Goal: Answer question/provide support: Share knowledge or assist other users

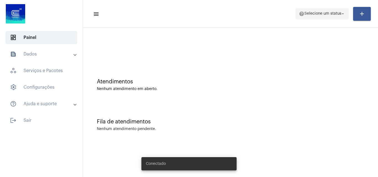
click at [305, 16] on span "help Selecione um status arrow_drop_down" at bounding box center [322, 14] width 47 height 10
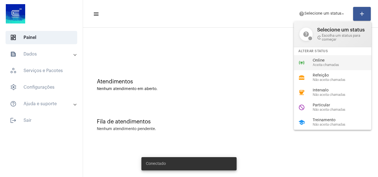
click at [322, 62] on span "Online" at bounding box center [344, 61] width 63 height 4
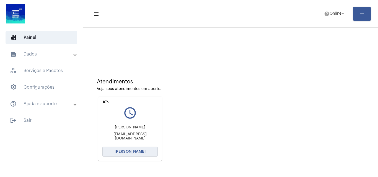
click at [134, 151] on span "[PERSON_NAME]" at bounding box center [130, 152] width 31 height 4
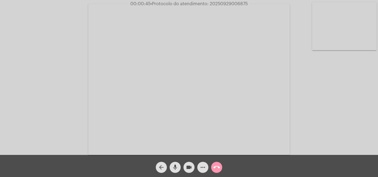
click at [203, 166] on mat-icon "more_horiz" at bounding box center [203, 167] width 7 height 7
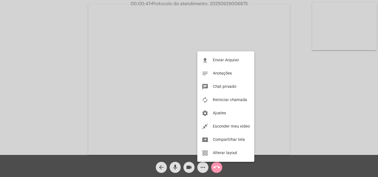
click at [256, 34] on div at bounding box center [189, 88] width 378 height 177
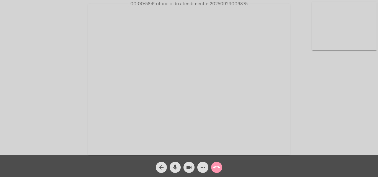
click at [370, 130] on div "Acessando Câmera e Microfone..." at bounding box center [189, 78] width 377 height 155
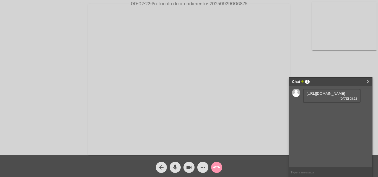
click at [325, 96] on link "https://neft-transfer-bucket.s3.amazonaws.com/temp-07cb8370-3369-1afa-b062-b0a1…" at bounding box center [326, 94] width 38 height 4
click at [320, 112] on link "https://neft-transfer-bucket.s3.amazonaws.com/temp-4c9307dc-c39d-3939-624b-68ee…" at bounding box center [326, 109] width 38 height 4
click at [319, 127] on link "https://neft-transfer-bucket.s3.amazonaws.com/temp-15f59e30-6222-3753-cd9b-8c16…" at bounding box center [326, 125] width 38 height 4
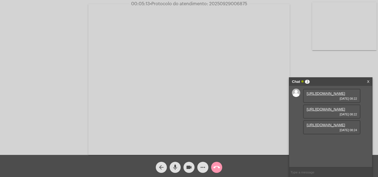
click at [316, 96] on link "https://neft-transfer-bucket.s3.amazonaws.com/temp-07cb8370-3369-1afa-b062-b0a1…" at bounding box center [326, 94] width 38 height 4
click at [318, 143] on link "https://neft-transfer-bucket.s3.amazonaws.com/temp-005ff68d-f40d-446f-eb13-ff71…" at bounding box center [326, 141] width 38 height 4
click at [208, 166] on button "more_horiz" at bounding box center [202, 167] width 11 height 11
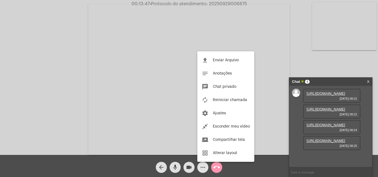
click at [202, 168] on body "00:13:47 • Protocolo do atendimento: 20250929006875 Acessando Câmera e Microfon…" at bounding box center [189, 88] width 378 height 177
click at [215, 59] on span "Enviar Arquivo" at bounding box center [226, 60] width 26 height 4
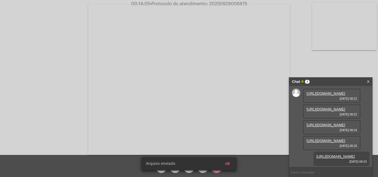
scroll to position [61, 0]
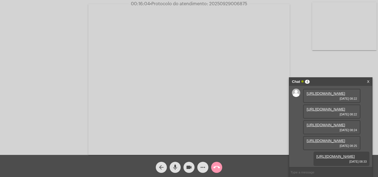
click at [219, 169] on mat-icon "call_end" at bounding box center [216, 167] width 7 height 7
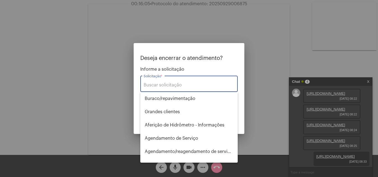
click at [171, 85] on input "Solicitação *" at bounding box center [189, 85] width 91 height 5
type input "o"
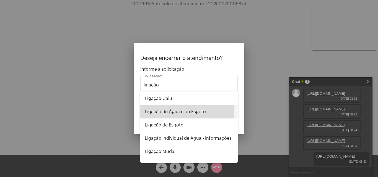
click at [168, 109] on span "Ligação de Água e ou Esgoto" at bounding box center [189, 111] width 89 height 13
type input "Ligação de Água e ou Esgoto"
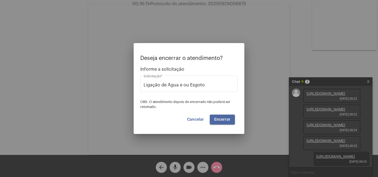
click at [227, 117] on button "Encerrar" at bounding box center [222, 120] width 25 height 10
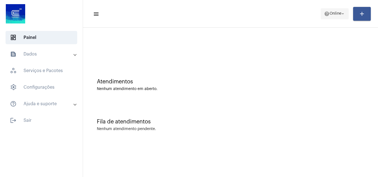
click at [335, 17] on span "help Online arrow_drop_down" at bounding box center [334, 14] width 21 height 10
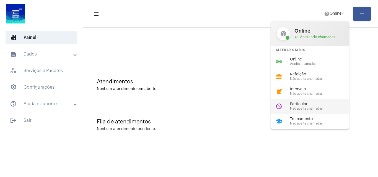
click at [304, 107] on div "Particular Não aceita chamadas" at bounding box center [321, 106] width 63 height 8
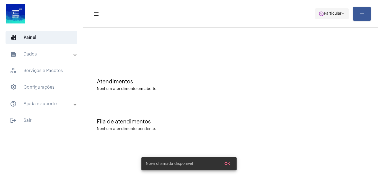
click at [324, 14] on span "Particular" at bounding box center [332, 14] width 17 height 4
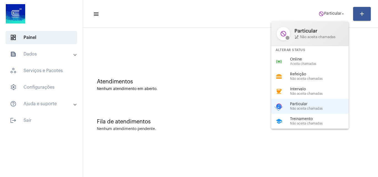
click at [290, 52] on div "Alterar Status" at bounding box center [310, 50] width 78 height 8
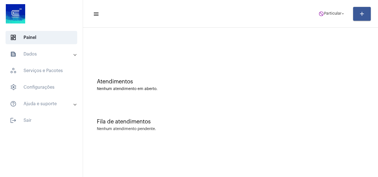
click at [289, 55] on div at bounding box center [231, 46] width 290 height 32
drag, startPoint x: 320, startPoint y: 2, endPoint x: 326, endPoint y: 17, distance: 16.4
click at [319, 5] on mat-toolbar "menu do_not_disturb Particular arrow_drop_down add" at bounding box center [230, 14] width 295 height 28
drag, startPoint x: 329, startPoint y: 10, endPoint x: 328, endPoint y: 17, distance: 6.7
click at [328, 12] on span "do_not_disturb Particular arrow_drop_down" at bounding box center [332, 14] width 27 height 10
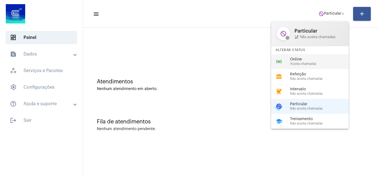
click at [289, 66] on div "online_prediction Online Aceita chamadas" at bounding box center [314, 61] width 86 height 15
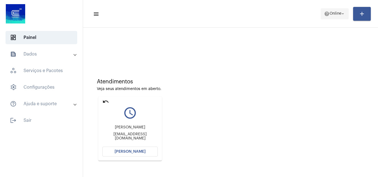
click at [334, 14] on span "Online" at bounding box center [336, 14] width 12 height 4
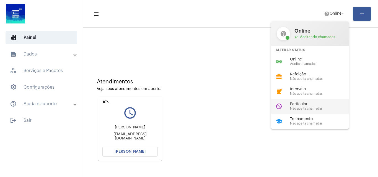
drag, startPoint x: 301, startPoint y: 108, endPoint x: 274, endPoint y: 101, distance: 27.5
click at [300, 107] on span "Não aceita chamadas" at bounding box center [321, 109] width 63 height 4
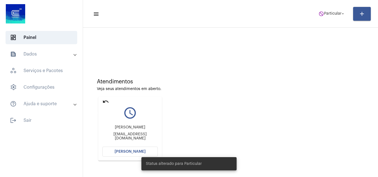
click at [105, 102] on mat-icon "undo" at bounding box center [105, 102] width 7 height 7
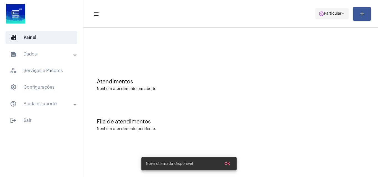
click at [330, 14] on span "Particular" at bounding box center [332, 14] width 17 height 4
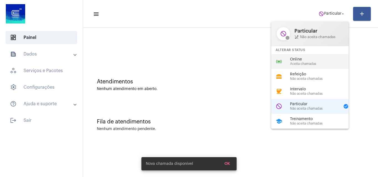
click at [316, 58] on span "Online" at bounding box center [321, 60] width 63 height 4
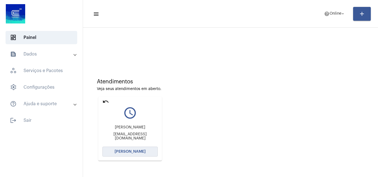
click at [136, 149] on button "[PERSON_NAME]" at bounding box center [129, 152] width 55 height 10
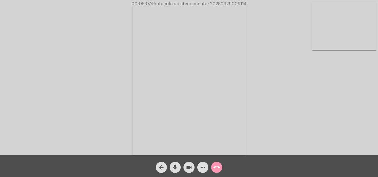
click at [175, 166] on mat-icon "mic" at bounding box center [175, 167] width 7 height 7
click at [188, 169] on mat-icon "videocam" at bounding box center [189, 167] width 7 height 7
click at [177, 168] on mat-icon "mic_off" at bounding box center [175, 167] width 7 height 7
click at [173, 169] on mat-icon "mic" at bounding box center [175, 167] width 7 height 7
click at [177, 170] on mat-icon "mic_off" at bounding box center [175, 167] width 7 height 7
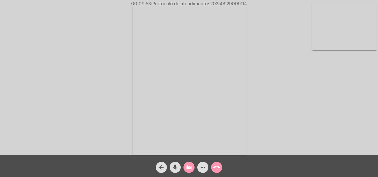
click at [187, 171] on span "videocam_off" at bounding box center [189, 167] width 7 height 11
drag, startPoint x: 209, startPoint y: 3, endPoint x: 253, endPoint y: 6, distance: 43.9
click at [253, 6] on app-call "00:10:46 • Protocolo do atendimento: 20250929009114 Acessando Câmera e Microfon…" at bounding box center [189, 88] width 378 height 177
copy app-call "20250929009114 Acessando Câmera e Microfone..."
click at [217, 168] on mat-icon "call_end" at bounding box center [216, 167] width 7 height 7
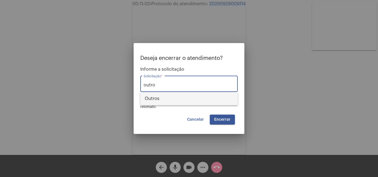
click at [162, 100] on span "Outros" at bounding box center [189, 98] width 89 height 13
type input "Outros"
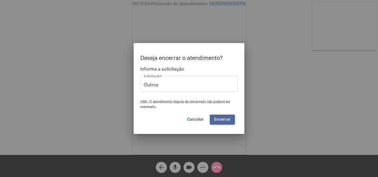
click at [228, 122] on button "Encerrar" at bounding box center [222, 120] width 25 height 10
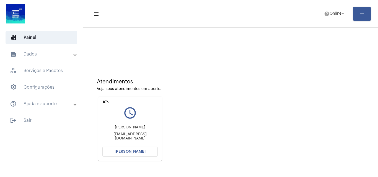
click at [130, 151] on span "[PERSON_NAME]" at bounding box center [130, 152] width 31 height 4
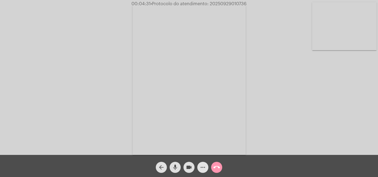
click at [202, 168] on mat-icon "more_horiz" at bounding box center [203, 167] width 7 height 7
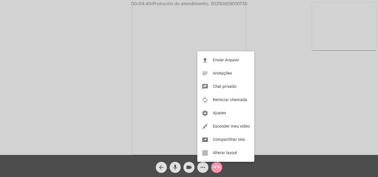
click at [255, 25] on div at bounding box center [189, 88] width 378 height 177
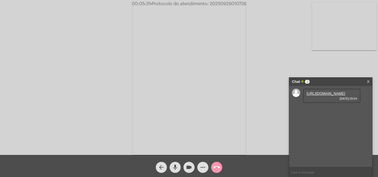
click at [322, 95] on link "[URL][DOMAIN_NAME]" at bounding box center [326, 94] width 38 height 4
click at [331, 112] on link "[URL][DOMAIN_NAME]" at bounding box center [326, 109] width 38 height 4
click at [320, 127] on link "[URL][DOMAIN_NAME]" at bounding box center [326, 125] width 38 height 4
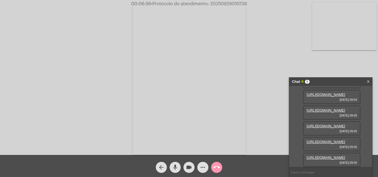
scroll to position [61, 0]
click at [324, 144] on link "[URL][DOMAIN_NAME]" at bounding box center [326, 142] width 38 height 4
click at [319, 156] on link "[URL][DOMAIN_NAME]" at bounding box center [326, 158] width 38 height 4
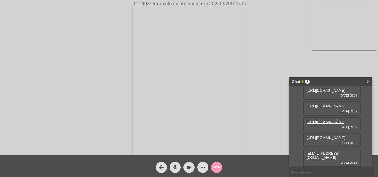
drag, startPoint x: 312, startPoint y: 159, endPoint x: 306, endPoint y: 152, distance: 9.0
click at [306, 152] on div "[EMAIL_ADDRESS][DOMAIN_NAME] [DATE] 09:14" at bounding box center [332, 158] width 58 height 19
click at [163, 167] on mat-icon "arrow_back" at bounding box center [161, 167] width 7 height 7
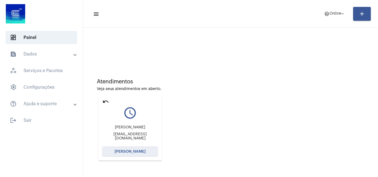
click at [129, 151] on span "[PERSON_NAME]" at bounding box center [130, 152] width 31 height 4
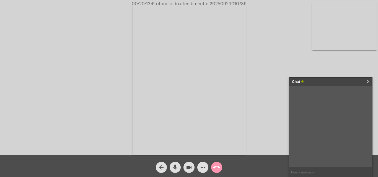
click at [177, 170] on mat-icon "mic" at bounding box center [175, 167] width 7 height 7
click at [187, 169] on mat-icon "videocam" at bounding box center [189, 167] width 7 height 7
click at [174, 167] on mat-icon "mic_off" at bounding box center [175, 167] width 7 height 7
click at [189, 168] on mat-icon "videocam_off" at bounding box center [189, 167] width 7 height 7
drag, startPoint x: 209, startPoint y: 4, endPoint x: 247, endPoint y: 3, distance: 38.2
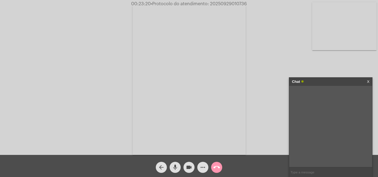
click at [247, 3] on span "00:23:20 • Protocolo do atendimento: 20250929010736" at bounding box center [189, 4] width 120 height 6
copy span "20250929010736"
click at [301, 173] on input "text" at bounding box center [330, 173] width 83 height 10
paste input "20250929010736"
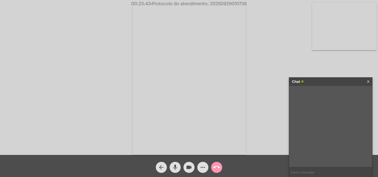
type input "20250929010736"
click at [221, 167] on button "call_end" at bounding box center [216, 167] width 11 height 11
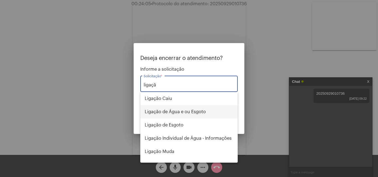
click at [177, 112] on span "Ligação de Água e ou Esgoto" at bounding box center [189, 111] width 89 height 13
type input "Ligação de Água e ou Esgoto"
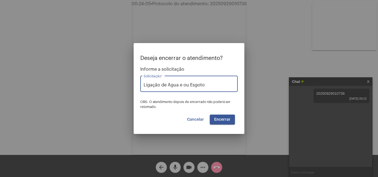
click at [222, 120] on span "Encerrar" at bounding box center [222, 120] width 16 height 4
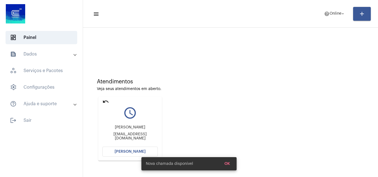
click at [123, 155] on button "[PERSON_NAME]" at bounding box center [129, 152] width 55 height 10
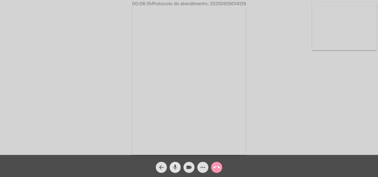
click at [175, 169] on mat-icon "mic" at bounding box center [175, 167] width 7 height 7
click at [188, 169] on mat-icon "videocam" at bounding box center [189, 167] width 7 height 7
click at [175, 168] on mat-icon "mic_off" at bounding box center [175, 167] width 7 height 7
click at [187, 170] on mat-icon "videocam_off" at bounding box center [189, 167] width 7 height 7
drag, startPoint x: 210, startPoint y: 4, endPoint x: 248, endPoint y: 2, distance: 38.3
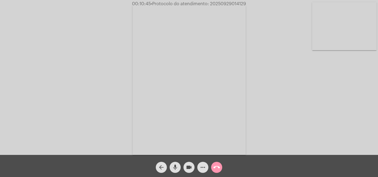
click at [248, 2] on div "00:10:45 • Protocolo do atendimento: 20250929014129" at bounding box center [189, 3] width 378 height 5
copy span "20250929014129"
click at [217, 166] on mat-icon "call_end" at bounding box center [216, 167] width 7 height 7
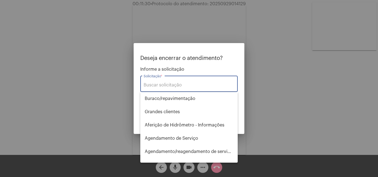
click at [170, 84] on input "Solicitação *" at bounding box center [189, 85] width 91 height 5
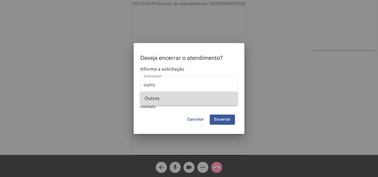
drag, startPoint x: 152, startPoint y: 102, endPoint x: 184, endPoint y: 97, distance: 32.5
click at [153, 102] on span "Outros" at bounding box center [189, 98] width 89 height 13
type input "Outros"
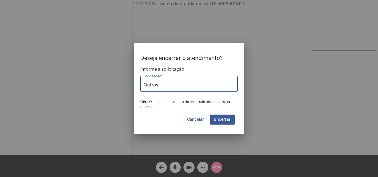
click at [222, 120] on span "Encerrar" at bounding box center [222, 120] width 16 height 4
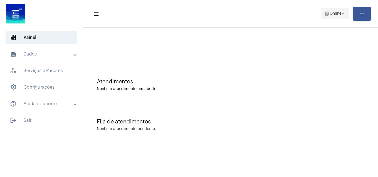
click at [338, 14] on span "Online" at bounding box center [336, 14] width 12 height 4
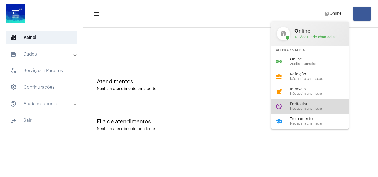
click at [300, 102] on div "do_not_disturb Particular Não aceita chamadas" at bounding box center [314, 106] width 86 height 15
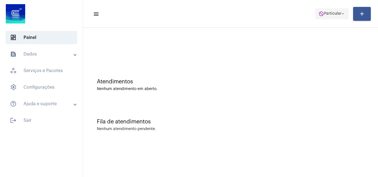
click at [328, 15] on span "Particular" at bounding box center [332, 14] width 17 height 4
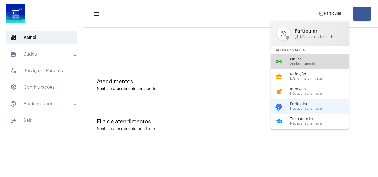
click at [308, 60] on span "Online" at bounding box center [321, 60] width 63 height 4
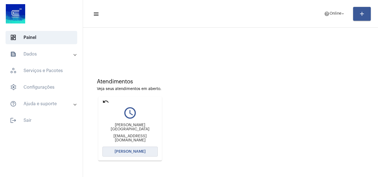
click at [127, 152] on span "[PERSON_NAME]" at bounding box center [130, 152] width 31 height 4
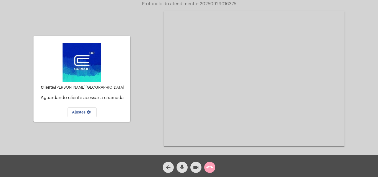
click at [209, 168] on mat-icon "call_end" at bounding box center [210, 167] width 7 height 7
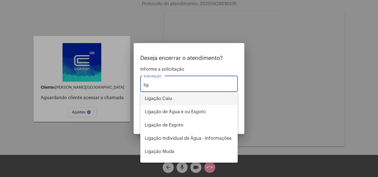
click at [154, 99] on span "Ligação Caiu" at bounding box center [189, 98] width 89 height 13
type input "Ligação Caiu"
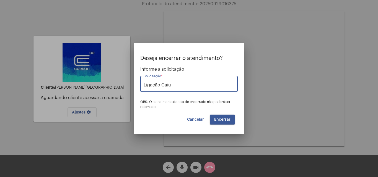
click at [213, 121] on button "Encerrar" at bounding box center [222, 120] width 25 height 10
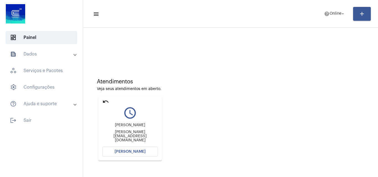
click at [145, 154] on button "[PERSON_NAME]" at bounding box center [129, 152] width 55 height 10
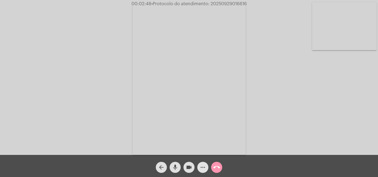
click at [203, 167] on mat-icon "more_horiz" at bounding box center [203, 167] width 7 height 7
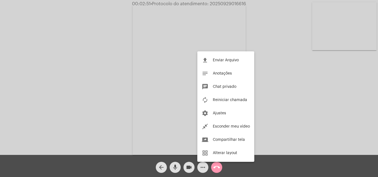
click at [249, 31] on div at bounding box center [189, 88] width 378 height 177
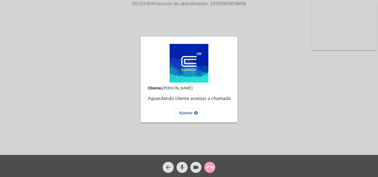
click at [210, 167] on mat-icon "call_end" at bounding box center [210, 167] width 7 height 7
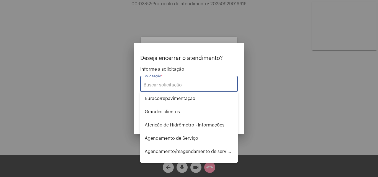
click at [171, 85] on input "Solicitação *" at bounding box center [189, 85] width 91 height 5
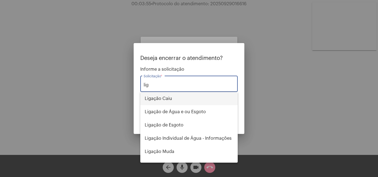
click at [166, 97] on span "Ligação Caiu" at bounding box center [189, 98] width 89 height 13
type input "Ligação Caiu"
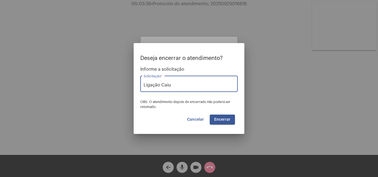
click at [210, 118] on div "Cancelar Encerrar" at bounding box center [189, 120] width 92 height 10
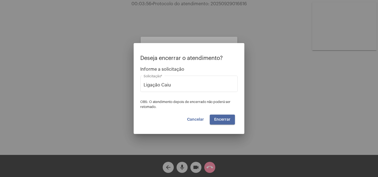
click at [216, 118] on span "Encerrar" at bounding box center [222, 120] width 16 height 4
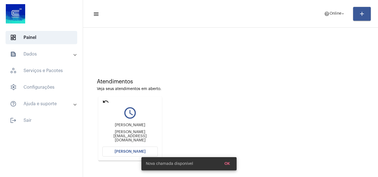
click at [123, 155] on button "[PERSON_NAME]" at bounding box center [129, 152] width 55 height 10
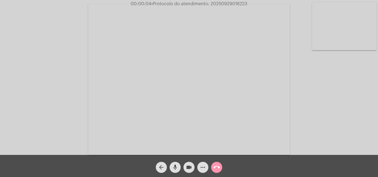
click at [368, 133] on div "Acessando Câmera e Microfone..." at bounding box center [189, 78] width 377 height 155
click at [203, 168] on mat-icon "more_horiz" at bounding box center [203, 167] width 7 height 7
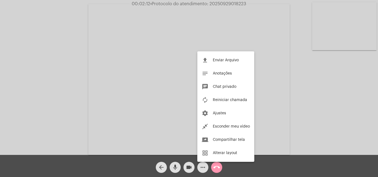
click at [48, 83] on div at bounding box center [189, 88] width 378 height 177
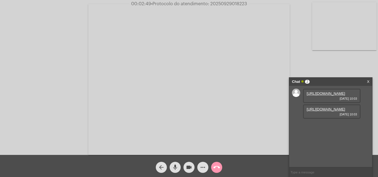
click at [322, 96] on link "https://neft-transfer-bucket.s3.amazonaws.com/temp-0ab8d8f3-5972-5e7c-a6be-7805…" at bounding box center [326, 94] width 38 height 4
click at [316, 112] on link "https://neft-transfer-bucket.s3.amazonaws.com/temp-f95bf7f0-31bf-4188-482e-ae83…" at bounding box center [326, 109] width 38 height 4
click at [318, 127] on link "https://neft-transfer-bucket.s3.amazonaws.com/temp-dd2b444d-5c8e-7859-4295-8e36…" at bounding box center [326, 125] width 38 height 4
click at [318, 143] on link "https://neft-transfer-bucket.s3.amazonaws.com/temp-a8228ed9-0077-137c-5387-54a7…" at bounding box center [326, 141] width 38 height 4
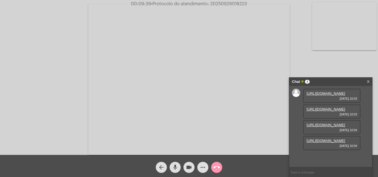
click at [206, 168] on mat-icon "more_horiz" at bounding box center [203, 167] width 7 height 7
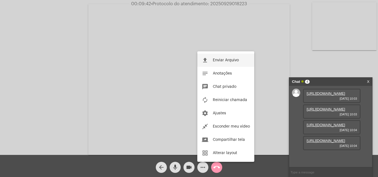
click at [220, 58] on button "file_upload Enviar Arquivo" at bounding box center [225, 60] width 57 height 13
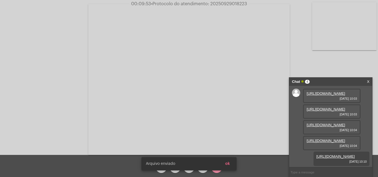
scroll to position [61, 0]
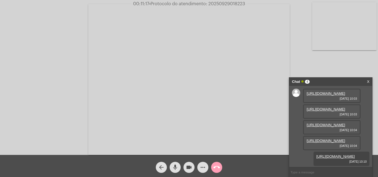
click at [216, 168] on mat-icon "call_end" at bounding box center [216, 167] width 7 height 7
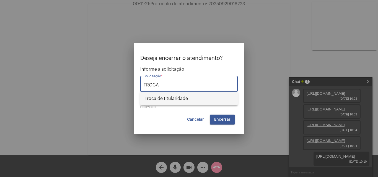
click at [165, 99] on span "Troca de titularidade" at bounding box center [189, 98] width 89 height 13
type input "Troca de titularidade"
click at [229, 121] on span "Encerrar" at bounding box center [222, 120] width 16 height 4
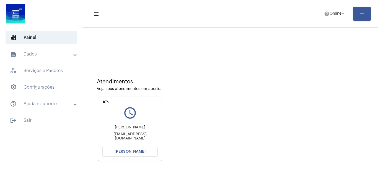
click at [143, 149] on button "[PERSON_NAME]" at bounding box center [129, 152] width 55 height 10
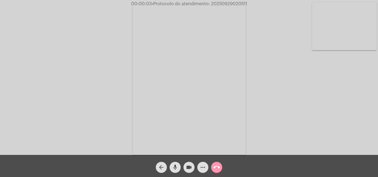
click at [346, 115] on div "Acessando Câmera e Microfone..." at bounding box center [189, 78] width 377 height 155
click at [203, 168] on mat-icon "more_horiz" at bounding box center [203, 167] width 7 height 7
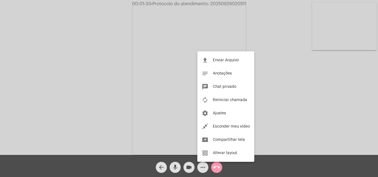
click at [264, 37] on div at bounding box center [189, 88] width 378 height 177
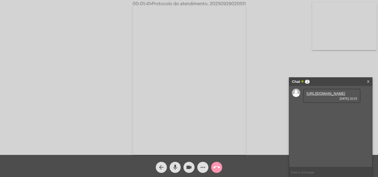
click at [318, 96] on link "https://neft-transfer-bucket.s3.amazonaws.com/temp-59dae4f9-5196-ccce-e85e-5528…" at bounding box center [326, 94] width 38 height 4
drag, startPoint x: 210, startPoint y: 4, endPoint x: 246, endPoint y: 5, distance: 36.6
click at [246, 5] on span "00:03:16 • Protocolo do atendimento: 20250929020511" at bounding box center [189, 4] width 119 height 6
copy span "20250929020511"
click at [216, 167] on mat-icon "call_end" at bounding box center [216, 167] width 7 height 7
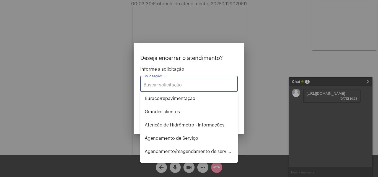
click at [181, 85] on input "Solicitação *" at bounding box center [189, 85] width 91 height 5
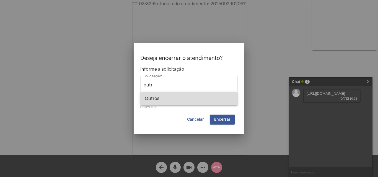
click at [171, 99] on span "Outros" at bounding box center [189, 98] width 89 height 13
type input "Outros"
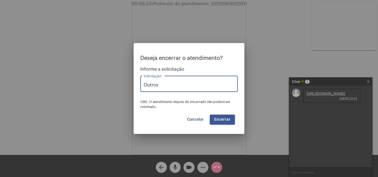
click at [220, 120] on span "Encerrar" at bounding box center [222, 120] width 16 height 4
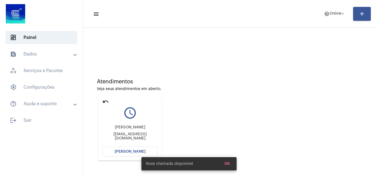
click at [115, 153] on button "[PERSON_NAME]" at bounding box center [129, 152] width 55 height 10
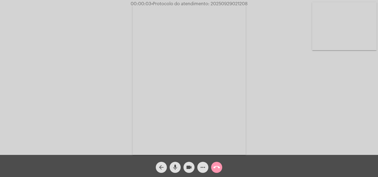
click at [295, 105] on div "Acessando Câmera e Microfone..." at bounding box center [189, 78] width 377 height 155
click at [205, 170] on mat-icon "more_horiz" at bounding box center [203, 167] width 7 height 7
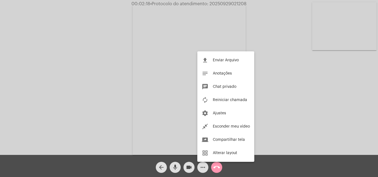
click at [203, 167] on div at bounding box center [189, 88] width 378 height 177
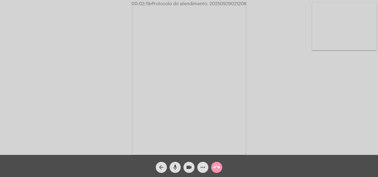
click at [203, 167] on mat-icon "more_horiz" at bounding box center [203, 167] width 7 height 7
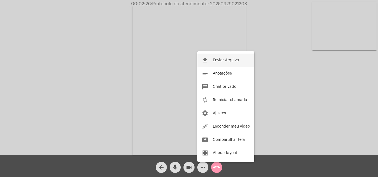
click at [222, 61] on span "Enviar Arquivo" at bounding box center [226, 60] width 26 height 4
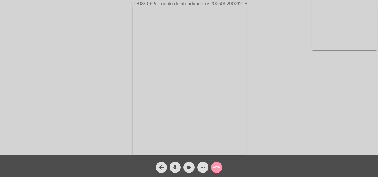
click at [202, 168] on mat-icon "more_horiz" at bounding box center [203, 167] width 7 height 7
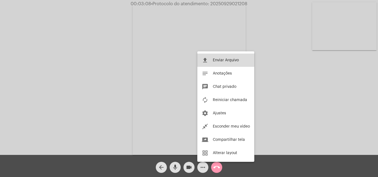
click at [214, 59] on span "Enviar Arquivo" at bounding box center [226, 60] width 26 height 4
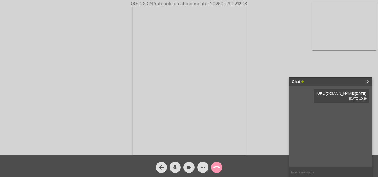
drag, startPoint x: 210, startPoint y: 4, endPoint x: 246, endPoint y: 5, distance: 36.0
click at [246, 5] on span "• Protocolo do atendimento: 20250929021208" at bounding box center [199, 4] width 96 height 4
copy span "20250929021208"
click at [311, 171] on input "text" at bounding box center [330, 173] width 83 height 10
paste input "20250929021208"
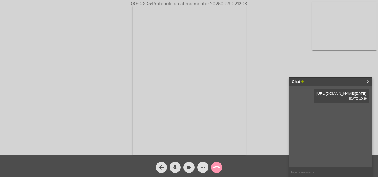
type input "20250929021208"
click at [218, 166] on mat-icon "call_end" at bounding box center [216, 167] width 7 height 7
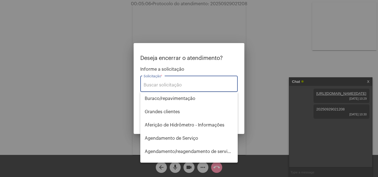
click at [164, 87] on input "Solicitação *" at bounding box center [189, 85] width 91 height 5
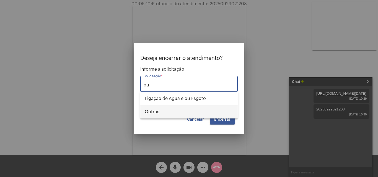
click at [161, 110] on span "Outros" at bounding box center [189, 111] width 89 height 13
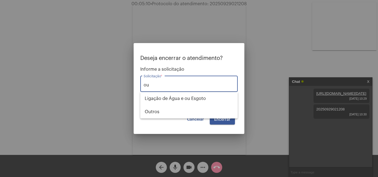
type input "Outros"
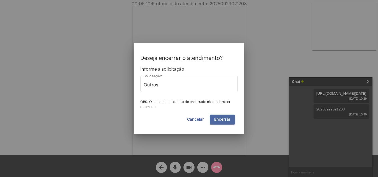
click at [230, 122] on span "Encerrar" at bounding box center [222, 120] width 16 height 4
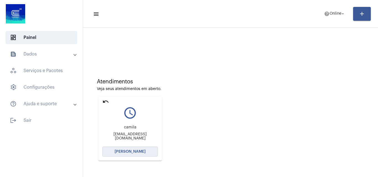
click at [125, 148] on button "[PERSON_NAME]" at bounding box center [129, 152] width 55 height 10
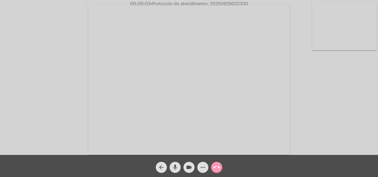
click at [367, 118] on div "Acessando Câmera e Microfone..." at bounding box center [189, 78] width 377 height 155
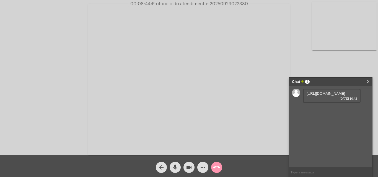
click at [317, 96] on link "https://neft-transfer-bucket.s3.amazonaws.com/temp-f09dcd92-6003-dca3-06d6-222d…" at bounding box center [326, 94] width 38 height 4
drag, startPoint x: 207, startPoint y: 4, endPoint x: 248, endPoint y: 1, distance: 40.8
click at [248, 1] on span "00:13:34 • Protocolo do atendimento: 20250929022330" at bounding box center [189, 4] width 121 height 6
copy span ": 20250929022330"
click at [306, 171] on input "text" at bounding box center [330, 173] width 83 height 10
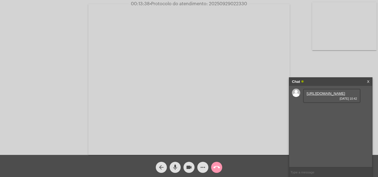
paste input ": 20250929022330"
click at [291, 172] on input ": 20250929022330" at bounding box center [330, 173] width 83 height 10
type input "20250929022330"
click at [216, 168] on mat-icon "call_end" at bounding box center [216, 167] width 7 height 7
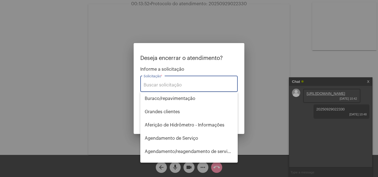
click at [165, 84] on input "Solicitação *" at bounding box center [189, 85] width 91 height 5
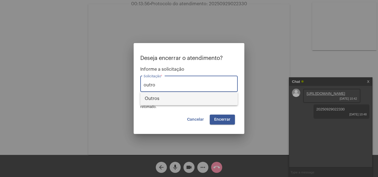
click at [160, 96] on span "Outros" at bounding box center [189, 98] width 89 height 13
type input "Outros"
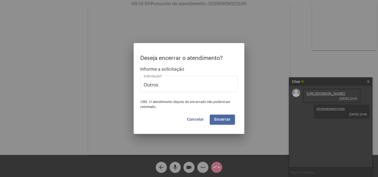
click at [217, 120] on span "Encerrar" at bounding box center [222, 120] width 16 height 4
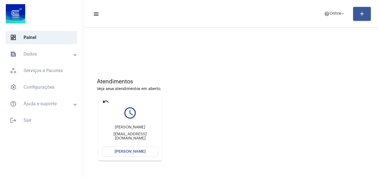
click at [125, 151] on span "[PERSON_NAME]" at bounding box center [130, 152] width 31 height 4
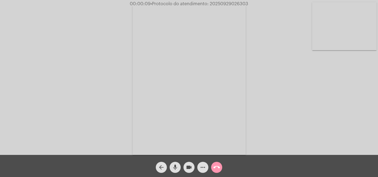
click at [351, 125] on div "Acessando Câmera e Microfone..." at bounding box center [189, 78] width 377 height 155
click at [205, 168] on mat-icon "more_horiz" at bounding box center [203, 167] width 7 height 7
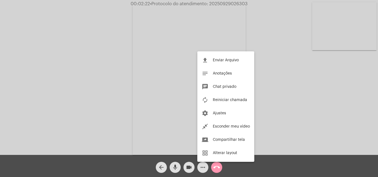
click at [225, 33] on div at bounding box center [189, 88] width 378 height 177
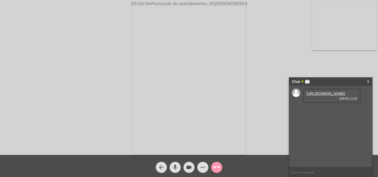
click at [325, 91] on div "https://neft-transfer-bucket.s3.amazonaws.com/temp-7fd52ce1-7e89-7b3a-6cf2-bbe2…" at bounding box center [332, 96] width 58 height 14
click at [318, 96] on link "https://neft-transfer-bucket.s3.amazonaws.com/temp-7fd52ce1-7e89-7b3a-6cf2-bbe2…" at bounding box center [326, 94] width 38 height 4
click at [173, 167] on mat-icon "mic" at bounding box center [175, 167] width 7 height 7
click at [190, 167] on mat-icon "videocam" at bounding box center [189, 167] width 7 height 7
click at [337, 112] on link "https://neft-transfer-bucket.s3.amazonaws.com/temp-01374b1c-bc5d-36f5-2036-00bc…" at bounding box center [326, 109] width 38 height 4
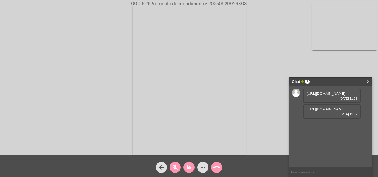
click at [175, 165] on mat-icon "mic_off" at bounding box center [175, 167] width 7 height 7
click at [186, 169] on mat-icon "videocam_off" at bounding box center [189, 167] width 7 height 7
drag, startPoint x: 208, startPoint y: 4, endPoint x: 250, endPoint y: 5, distance: 41.5
click at [250, 5] on div "00:14:32 • Protocolo do atendimento: 20250929026303" at bounding box center [189, 3] width 378 height 5
copy span "20250929026303"
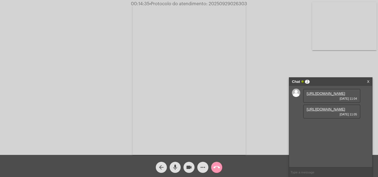
click at [310, 175] on input "text" at bounding box center [330, 173] width 83 height 10
paste input "20250929026303"
type input "20250929026303"
click at [215, 170] on mat-icon "call_end" at bounding box center [216, 167] width 7 height 7
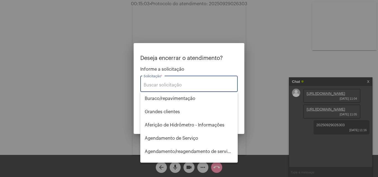
click at [152, 84] on input "Solicitação *" at bounding box center [189, 85] width 91 height 5
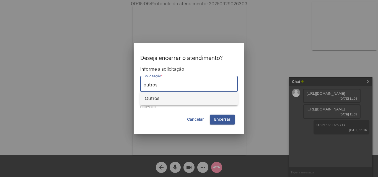
click at [158, 102] on span "Outros" at bounding box center [189, 98] width 89 height 13
click at [226, 117] on button "Encerrar" at bounding box center [222, 120] width 25 height 10
type input "Outros"
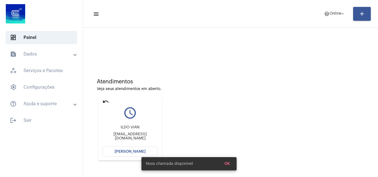
click at [107, 101] on mat-icon "undo" at bounding box center [105, 102] width 7 height 7
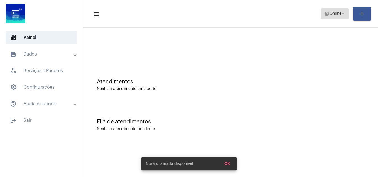
click at [330, 14] on span "Online" at bounding box center [336, 14] width 12 height 4
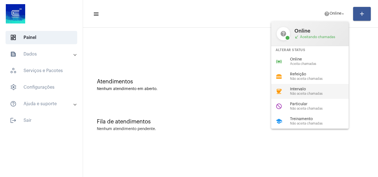
click at [299, 88] on span "Intervalo" at bounding box center [321, 89] width 63 height 4
